Goal: Information Seeking & Learning: Learn about a topic

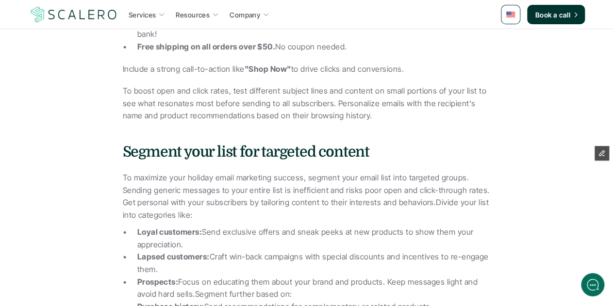
scroll to position [1876, 0]
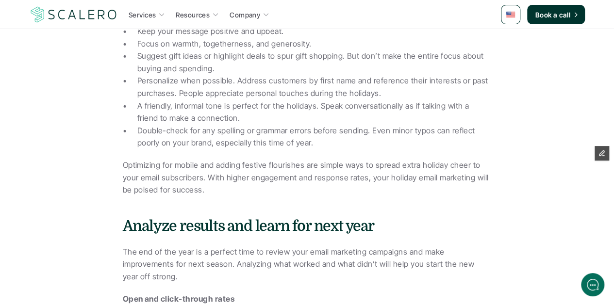
click at [423, 159] on p "Optimizing for mobile and adding festive flourishes are simple ways to spread e…" at bounding box center [307, 177] width 369 height 37
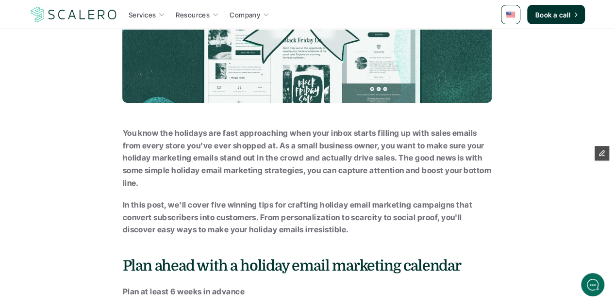
scroll to position [0, 0]
